Goal: Transaction & Acquisition: Subscribe to service/newsletter

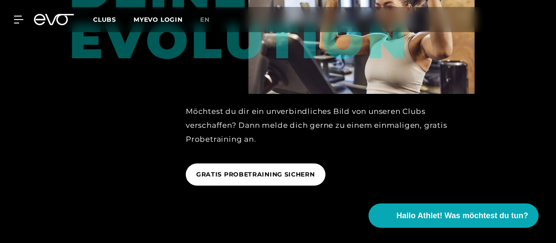
scroll to position [1375, 0]
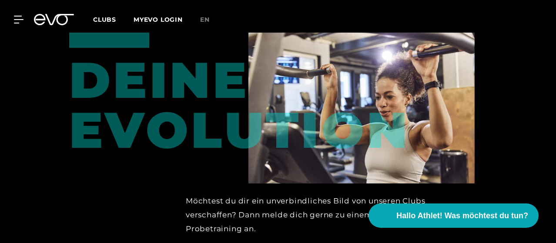
click at [58, 19] on icon at bounding box center [54, 19] width 40 height 11
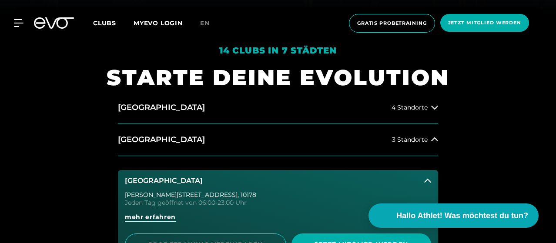
scroll to position [184, 0]
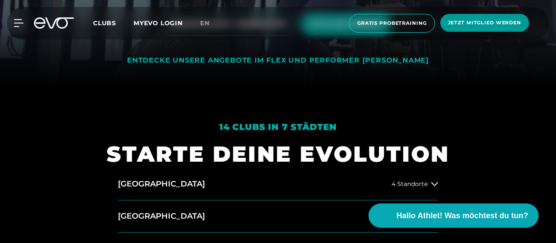
click at [460, 27] on span "Jetzt Mitglied werden" at bounding box center [485, 23] width 89 height 18
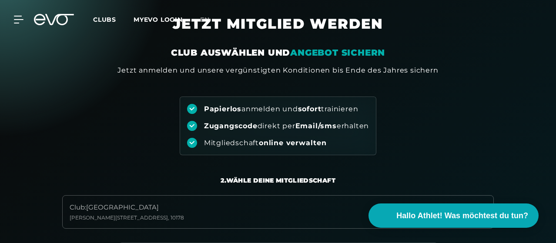
click at [460, 27] on div "MyEVO Login Über EVO Mitgliedschaften Probetraining TAGESPASS EVO Studios [GEOG…" at bounding box center [278, 19] width 553 height 25
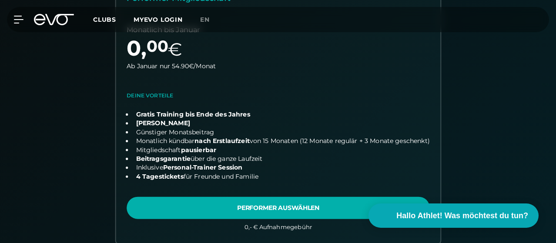
scroll to position [326, 0]
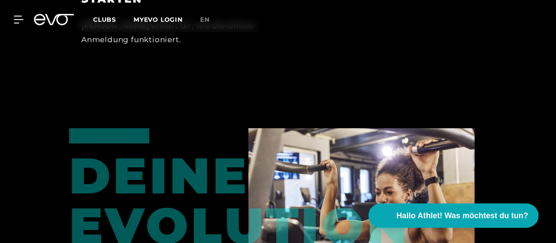
scroll to position [1290, 0]
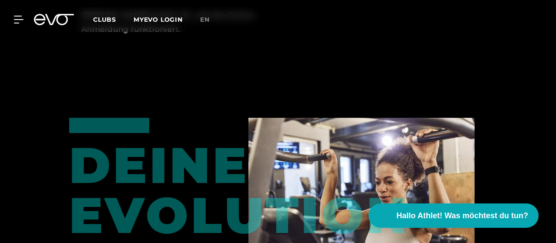
click at [54, 18] on icon at bounding box center [54, 19] width 40 height 11
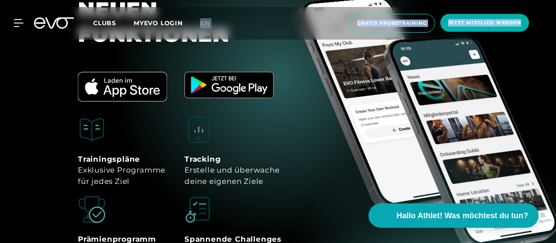
scroll to position [3713, 0]
